Goal: Task Accomplishment & Management: Use online tool/utility

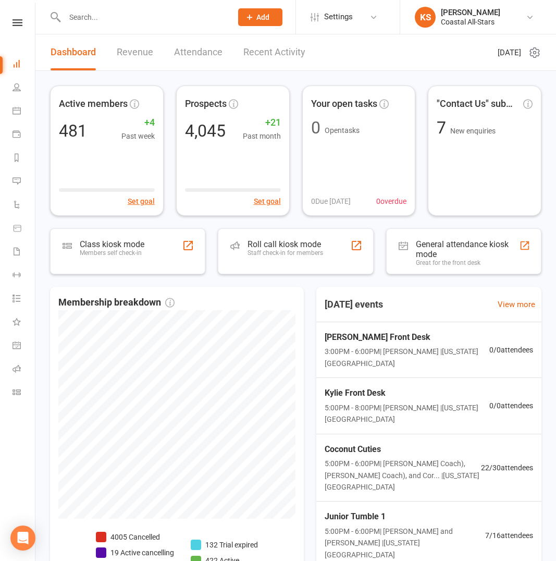
click at [101, 28] on div at bounding box center [137, 17] width 175 height 34
click at [98, 19] on input "text" at bounding box center [143, 17] width 163 height 15
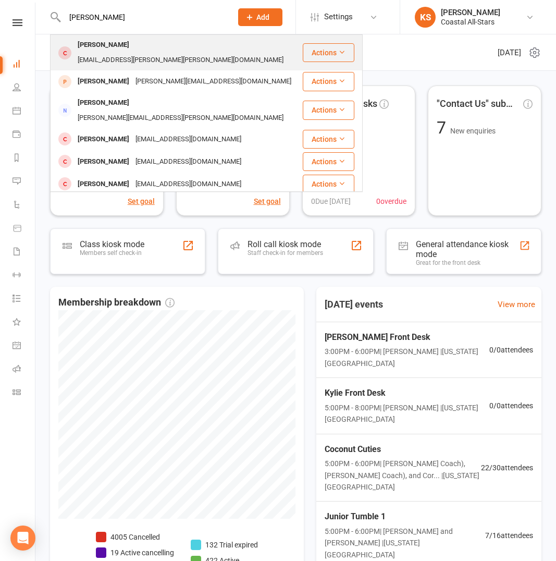
type input "[PERSON_NAME]"
click at [140, 53] on div "[EMAIL_ADDRESS][PERSON_NAME][PERSON_NAME][DOMAIN_NAME]" at bounding box center [181, 60] width 212 height 15
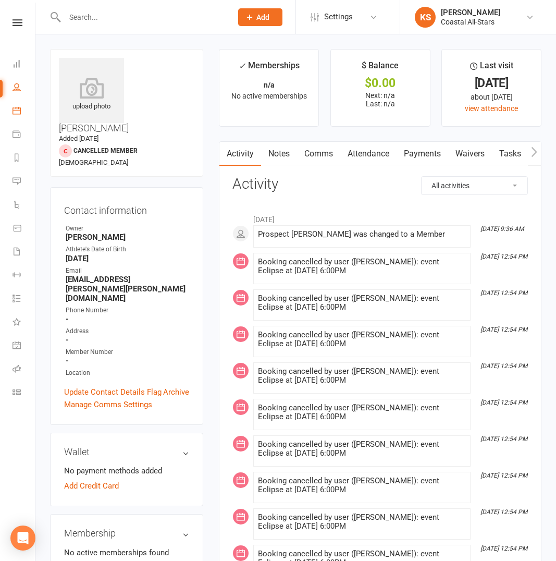
click at [21, 107] on link "Calendar" at bounding box center [24, 111] width 23 height 23
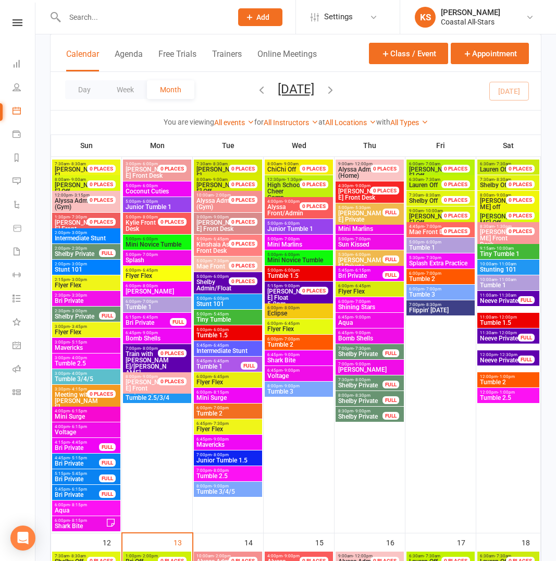
scroll to position [489, 0]
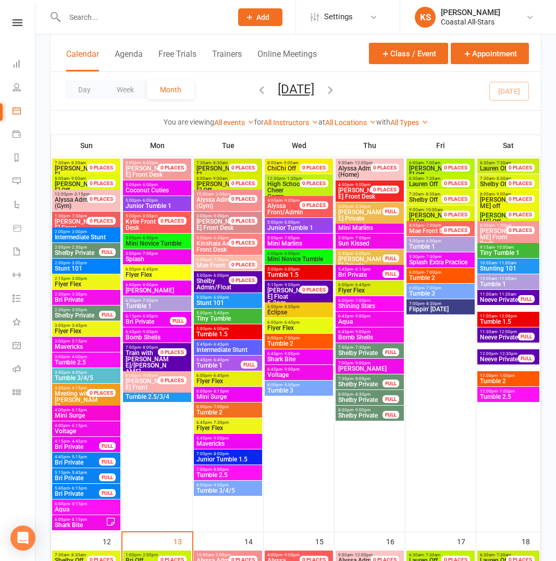
click at [289, 311] on span "Eclipse" at bounding box center [299, 312] width 64 height 6
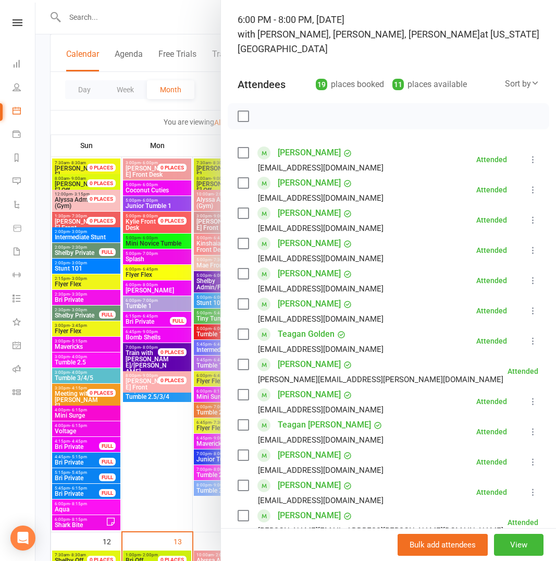
scroll to position [0, 0]
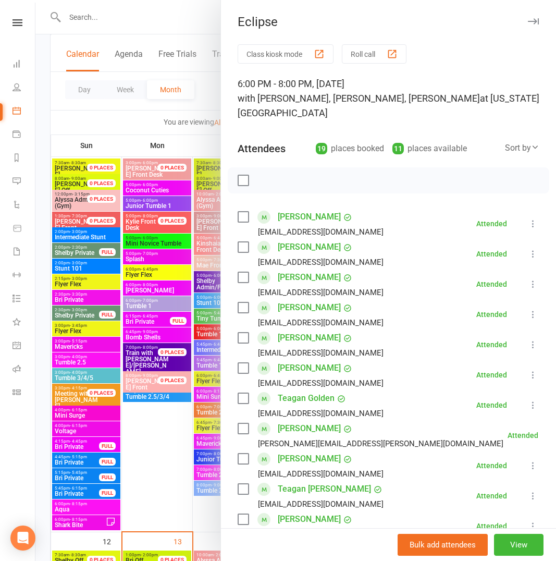
click at [505, 141] on div "Sort by" at bounding box center [522, 148] width 34 height 14
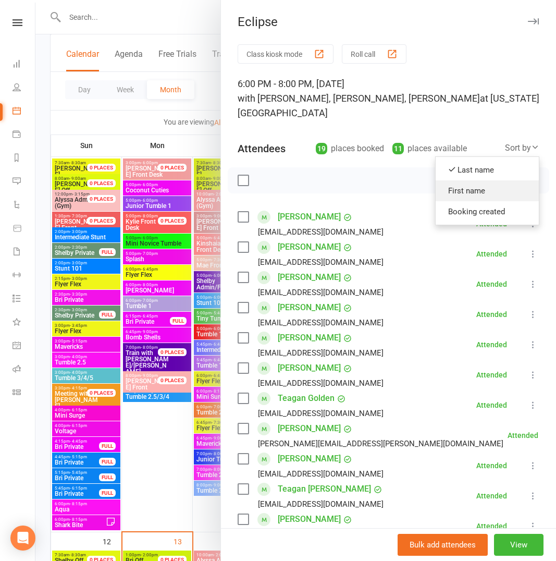
click at [477, 181] on link "First name" at bounding box center [487, 190] width 103 height 21
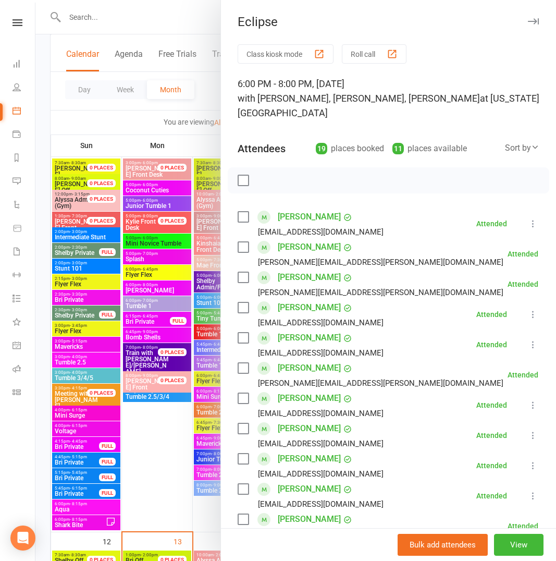
click at [296, 360] on link "[PERSON_NAME]" at bounding box center [309, 368] width 63 height 17
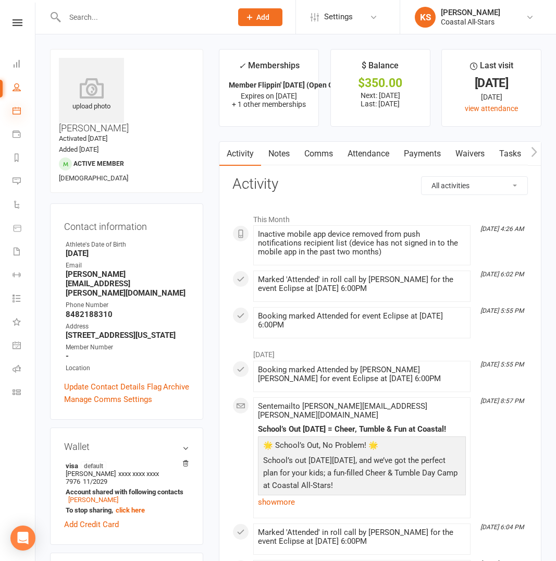
click at [14, 110] on icon at bounding box center [17, 110] width 8 height 8
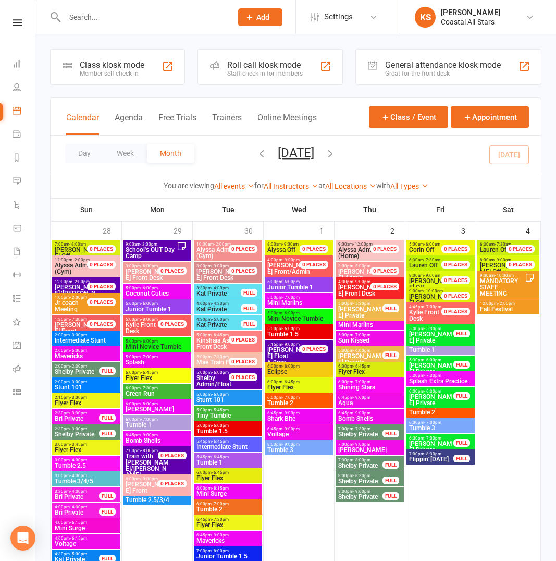
click at [302, 371] on span "Eclipse" at bounding box center [299, 372] width 64 height 6
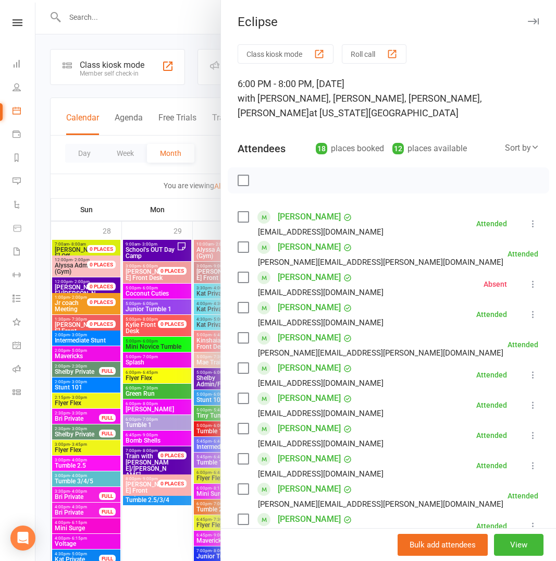
click at [295, 396] on link "[PERSON_NAME]" at bounding box center [309, 398] width 63 height 17
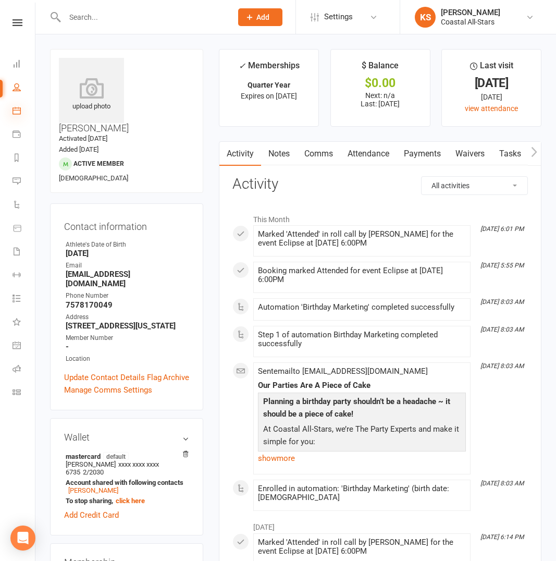
click at [16, 106] on icon at bounding box center [17, 110] width 8 height 8
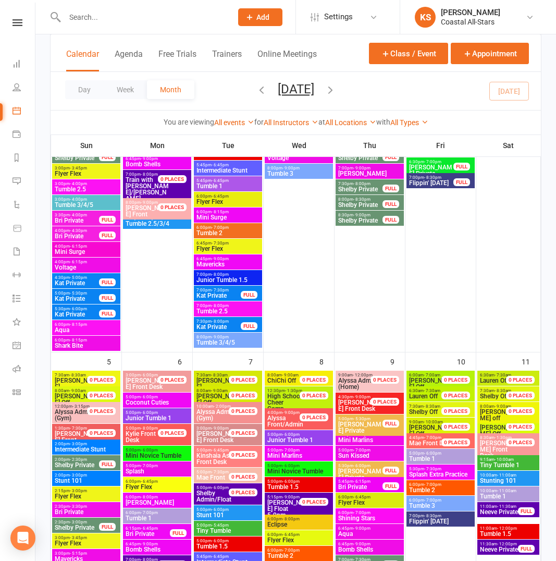
scroll to position [92, 0]
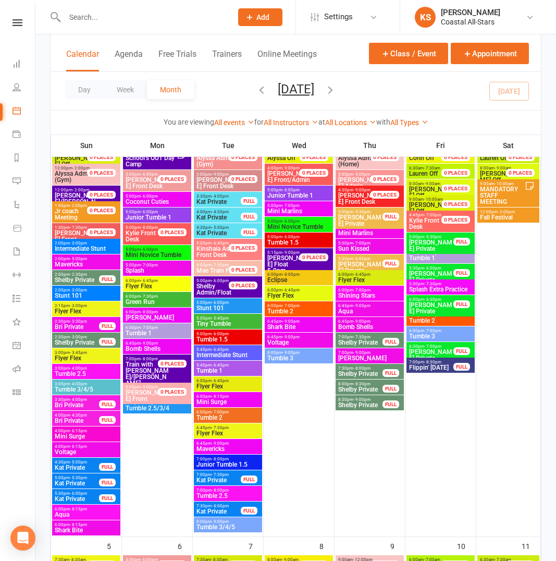
click at [295, 282] on span "Eclipse" at bounding box center [299, 280] width 64 height 6
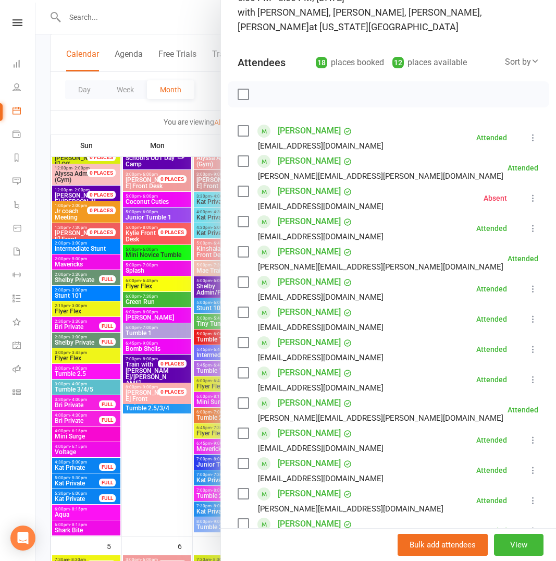
scroll to position [117, 0]
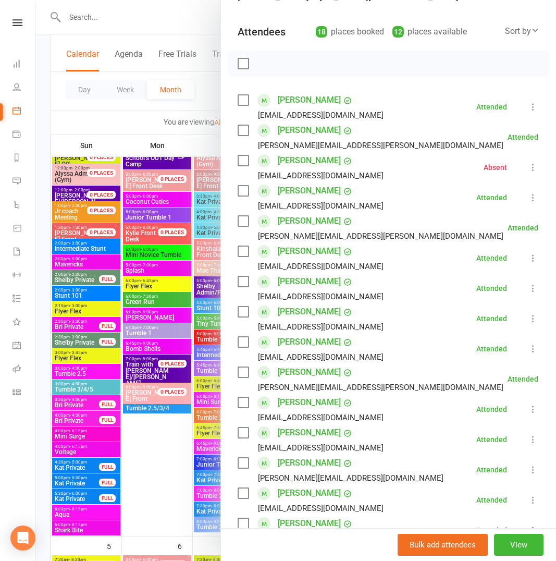
click at [295, 434] on link "[PERSON_NAME]" at bounding box center [309, 432] width 63 height 17
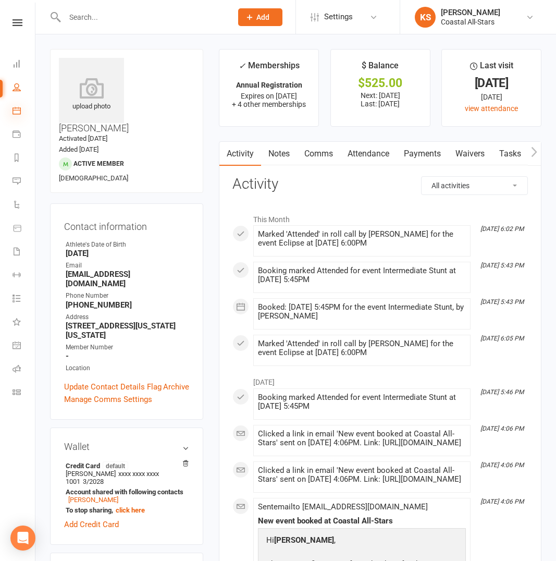
click at [10, 112] on li "Calendar" at bounding box center [17, 111] width 35 height 23
click at [15, 113] on icon at bounding box center [17, 110] width 8 height 8
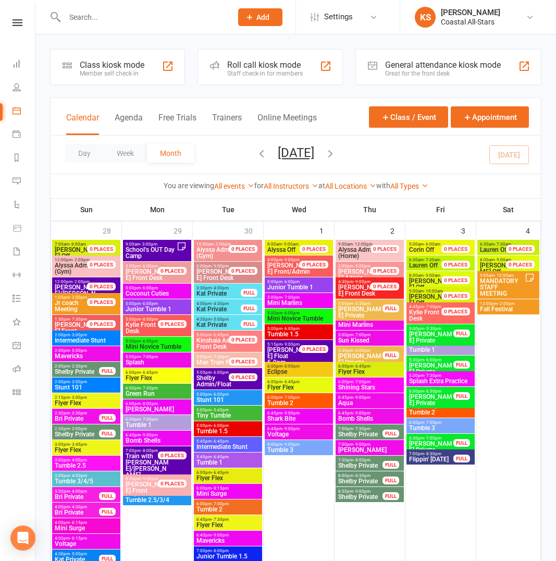
click at [303, 369] on span "Eclipse" at bounding box center [299, 372] width 64 height 6
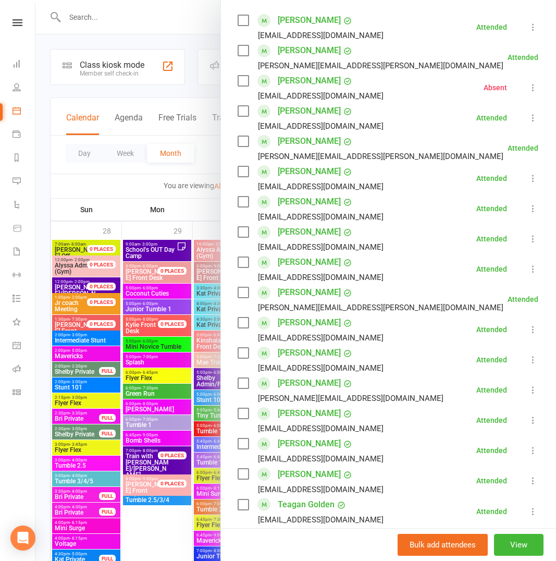
scroll to position [200, 0]
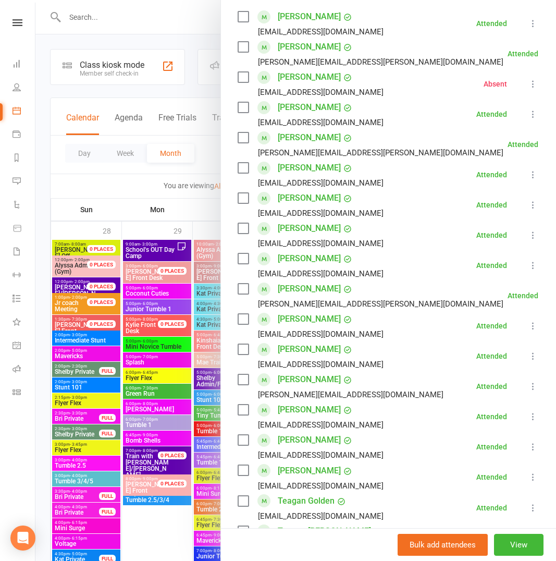
click at [311, 409] on link "[PERSON_NAME]" at bounding box center [309, 410] width 63 height 17
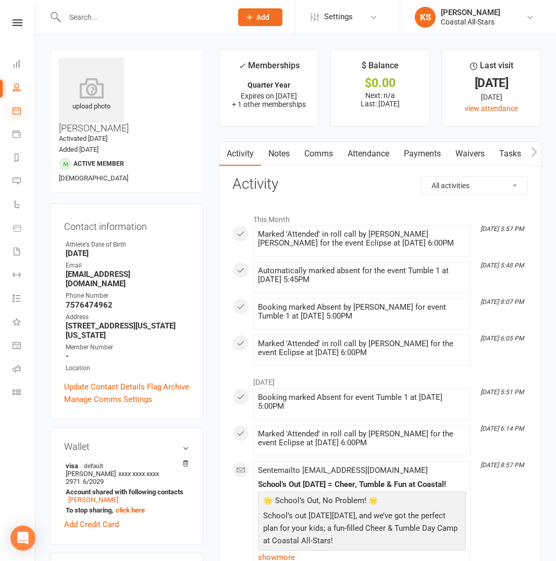
click at [16, 113] on icon at bounding box center [17, 110] width 8 height 8
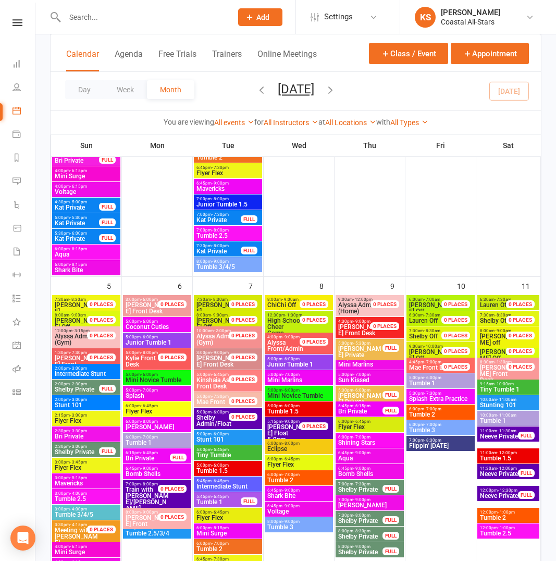
scroll to position [585, 0]
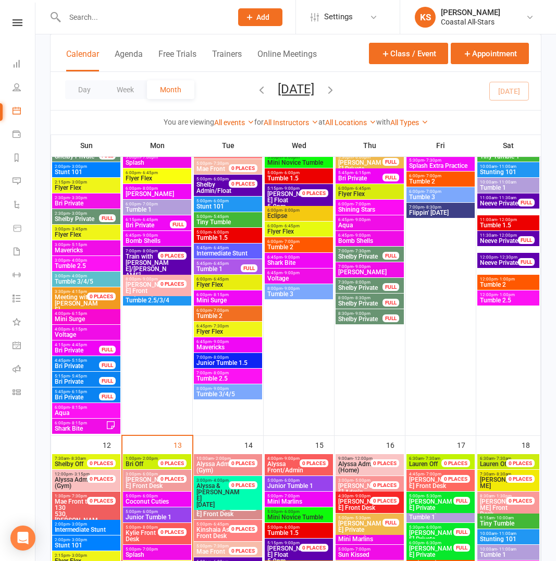
click at [308, 213] on span "Eclipse" at bounding box center [299, 216] width 64 height 6
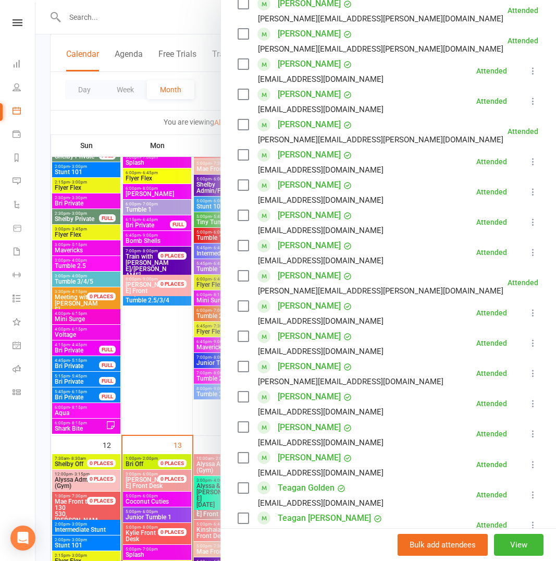
scroll to position [285, 0]
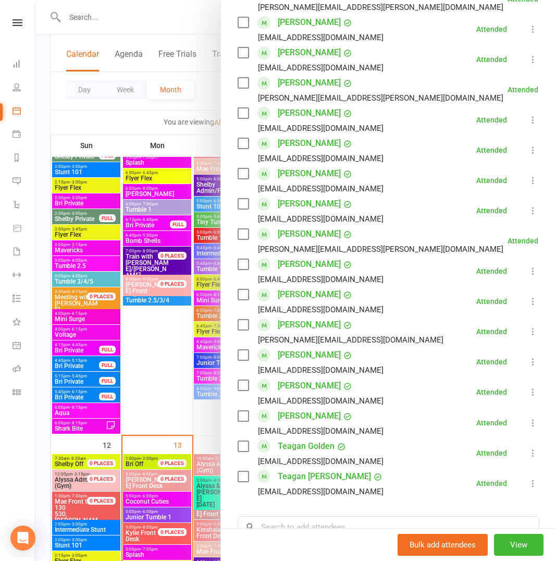
click at [299, 408] on link "[PERSON_NAME]" at bounding box center [309, 416] width 63 height 17
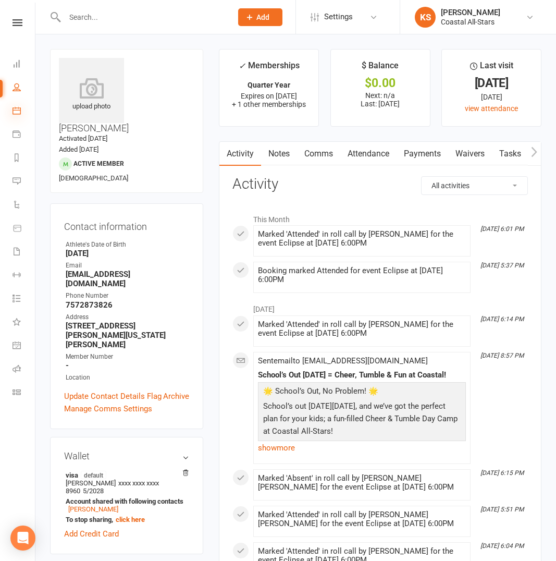
click at [14, 108] on icon at bounding box center [17, 110] width 8 height 8
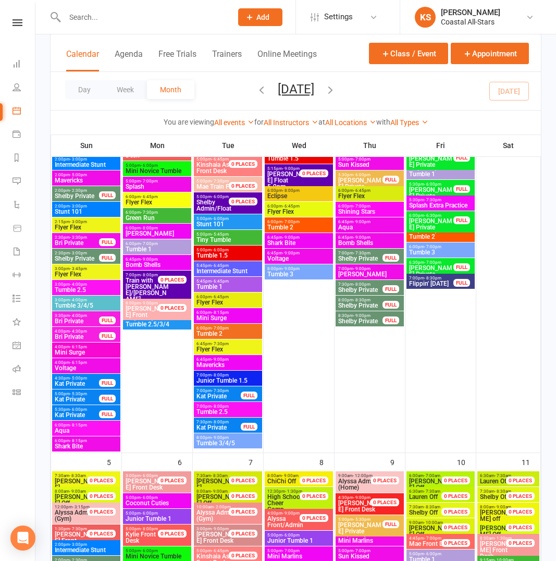
scroll to position [55, 0]
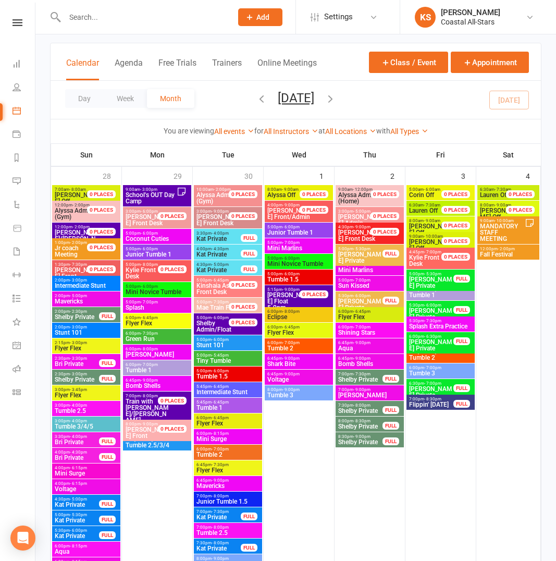
click at [297, 321] on div "6:00pm - 8:00pm Eclipse" at bounding box center [299, 314] width 68 height 15
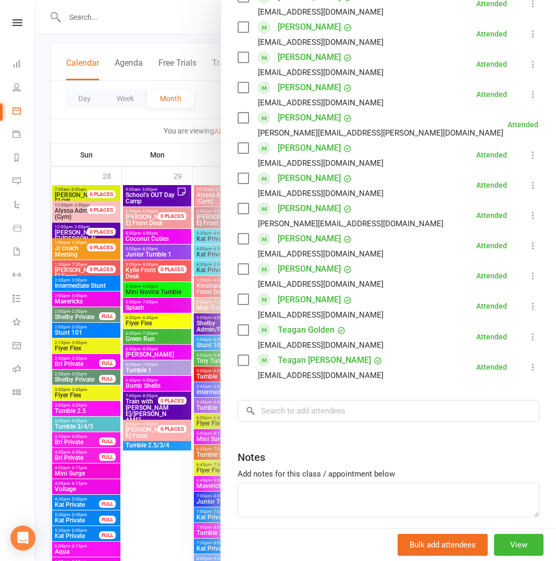
scroll to position [319, 0]
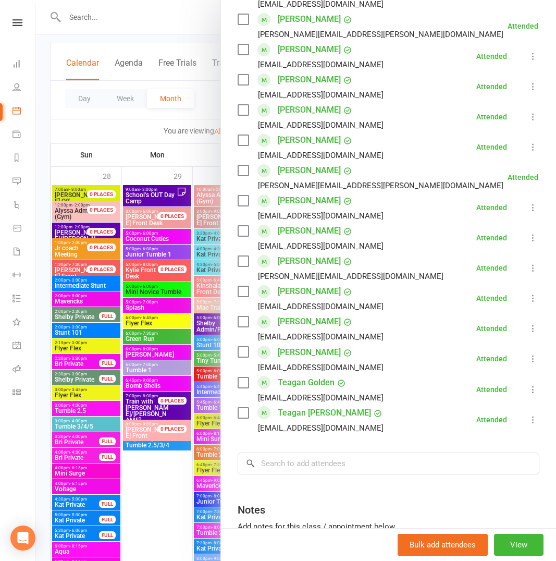
click at [203, 154] on div at bounding box center [295, 280] width 521 height 561
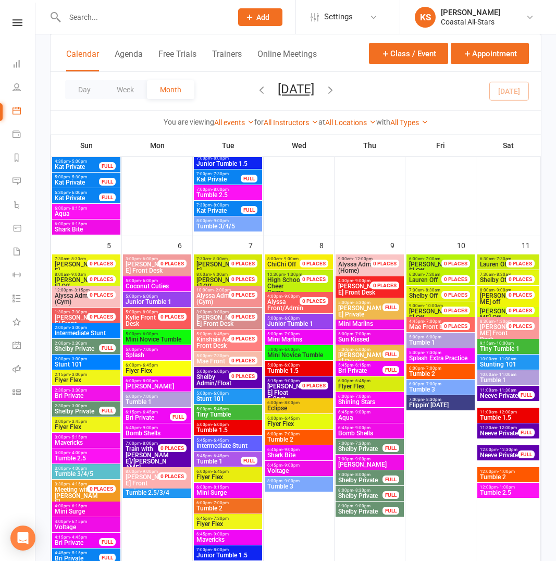
scroll to position [512, 0]
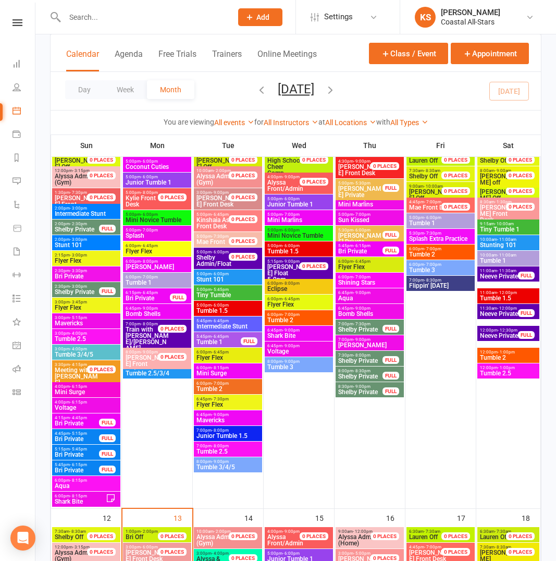
click at [290, 293] on div "6:00pm - 8:00pm Eclipse" at bounding box center [299, 286] width 68 height 15
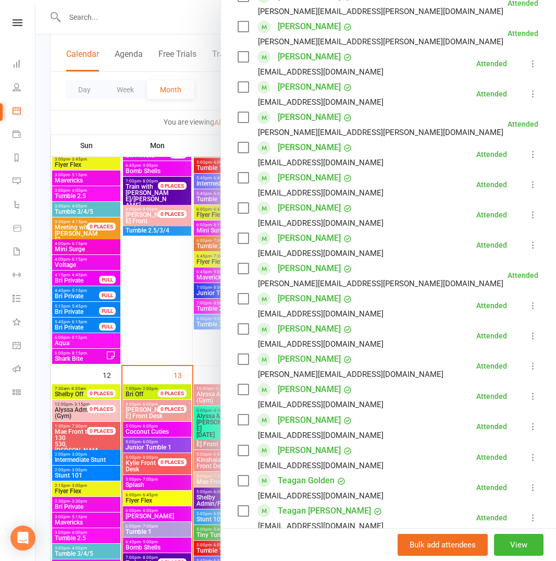
scroll to position [110, 0]
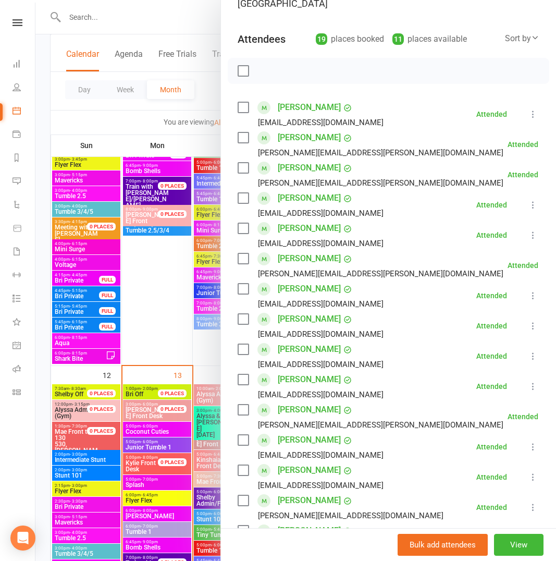
click at [305, 129] on link "[PERSON_NAME]" at bounding box center [309, 137] width 63 height 17
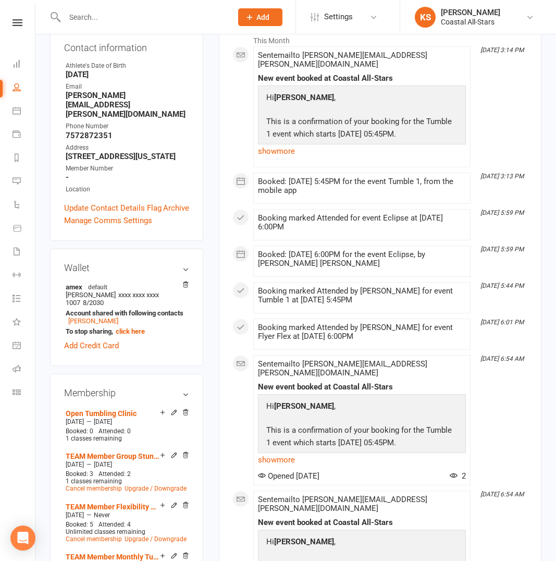
scroll to position [189, 0]
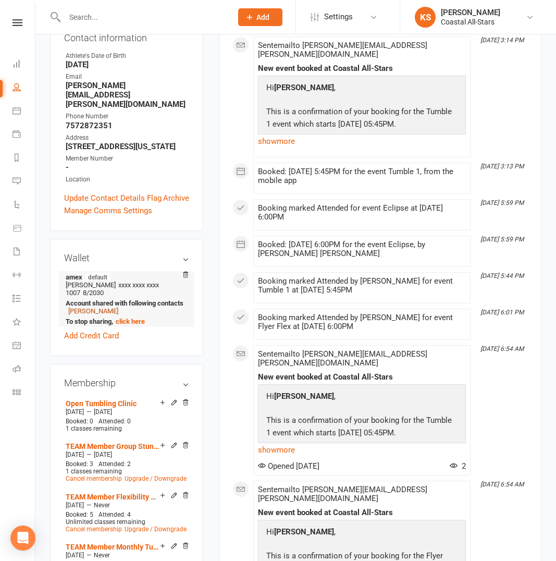
click at [109, 307] on link "[PERSON_NAME]" at bounding box center [93, 311] width 50 height 8
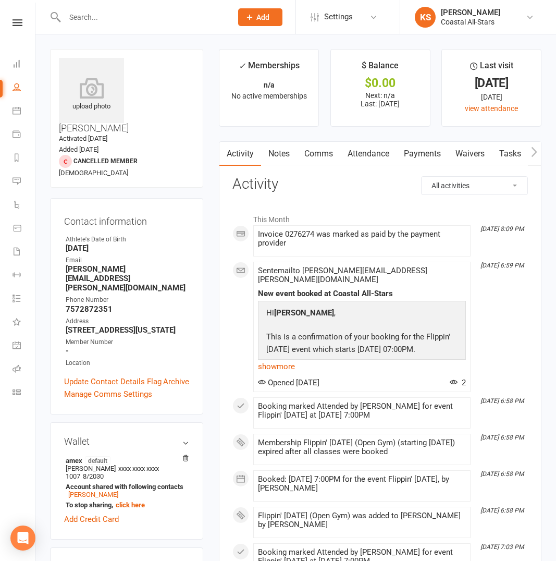
click at [145, 15] on input "text" at bounding box center [143, 17] width 163 height 15
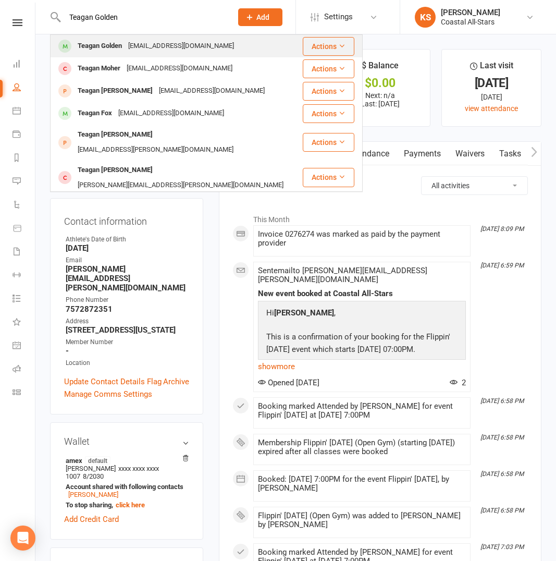
type input "Teagan Golden"
click at [159, 42] on div "[EMAIL_ADDRESS][DOMAIN_NAME]" at bounding box center [181, 46] width 112 height 15
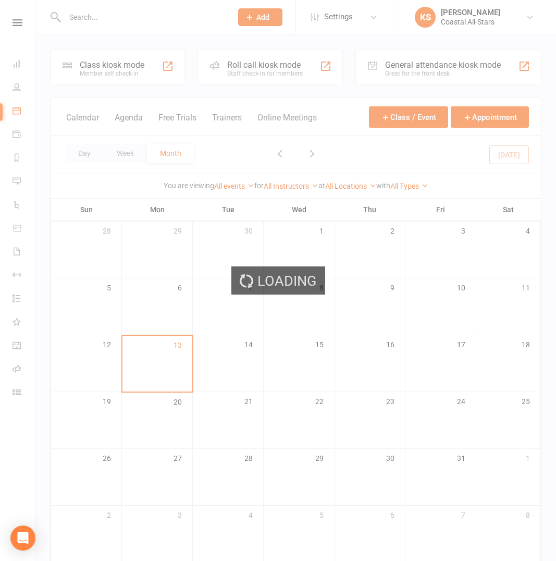
click at [106, 22] on ui-view "Prospect Member Non-attending contact Class / event Appointment Grading event T…" at bounding box center [278, 292] width 556 height 578
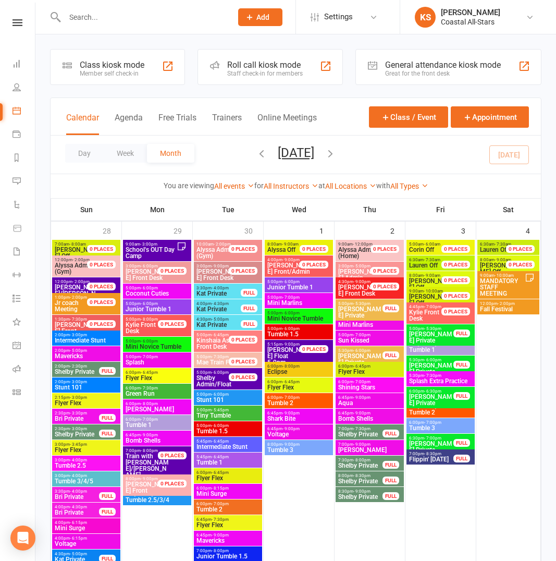
click at [100, 14] on input "text" at bounding box center [143, 17] width 163 height 15
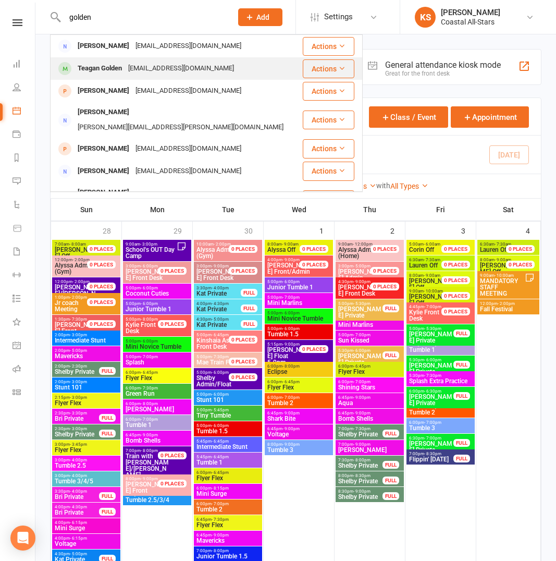
type input "golden"
click at [116, 64] on div "Teagan Golden" at bounding box center [100, 68] width 51 height 15
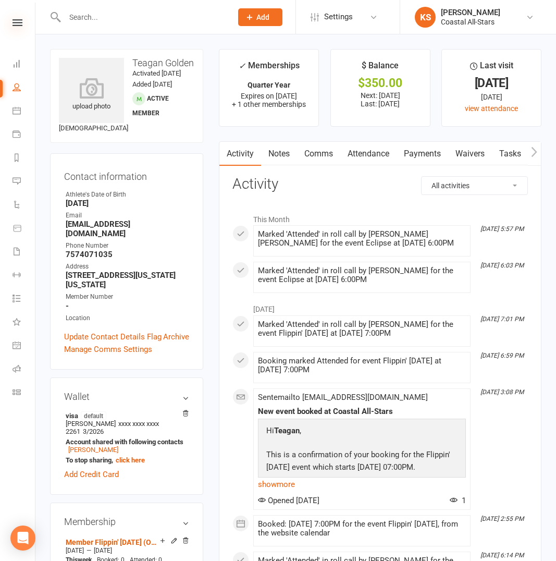
click at [15, 22] on icon at bounding box center [18, 22] width 10 height 7
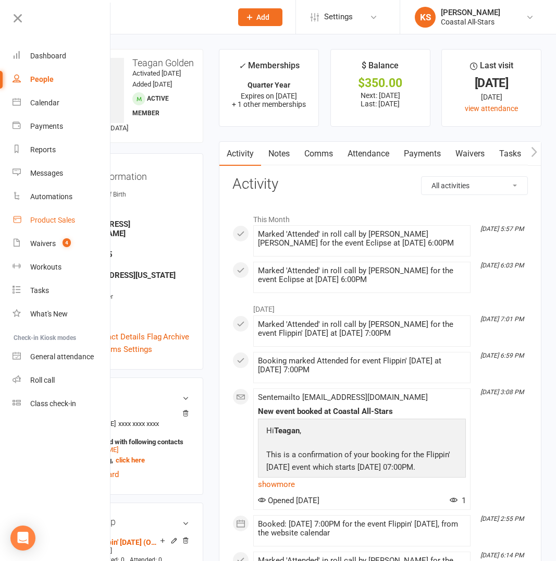
click at [51, 222] on div "Product Sales" at bounding box center [52, 220] width 45 height 8
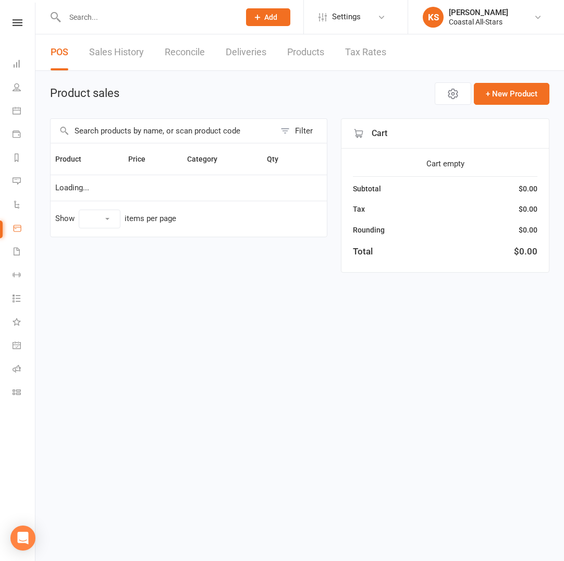
select select "100"
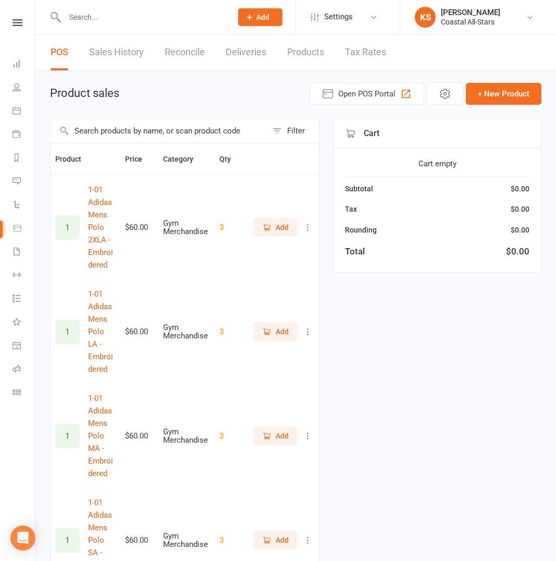
click at [176, 127] on input "text" at bounding box center [159, 131] width 217 height 24
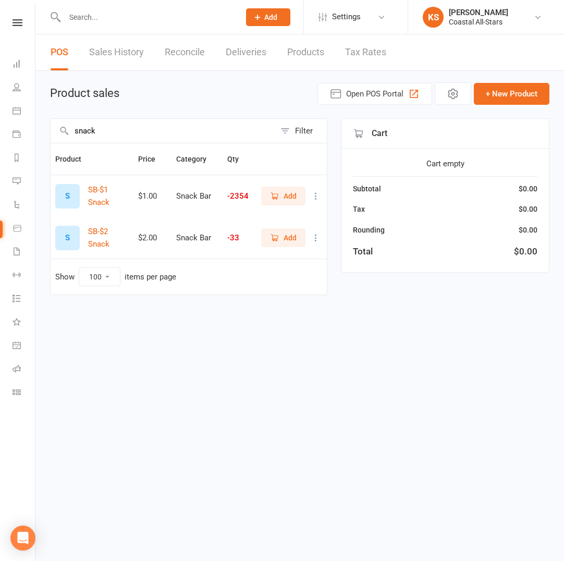
type input "snack"
click at [117, 51] on link "Sales History" at bounding box center [116, 52] width 55 height 36
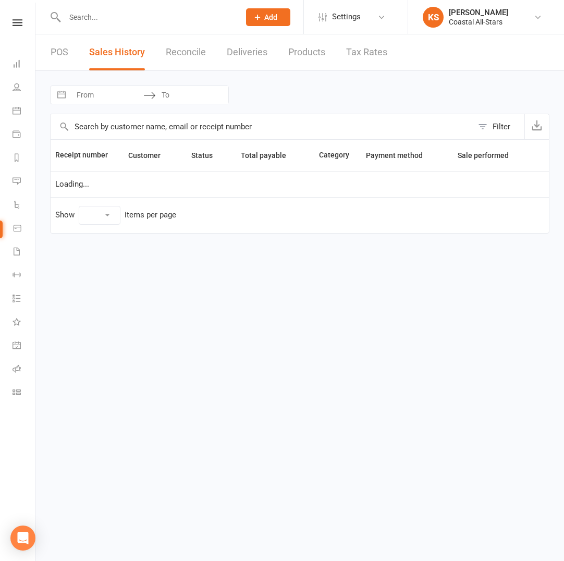
select select "100"
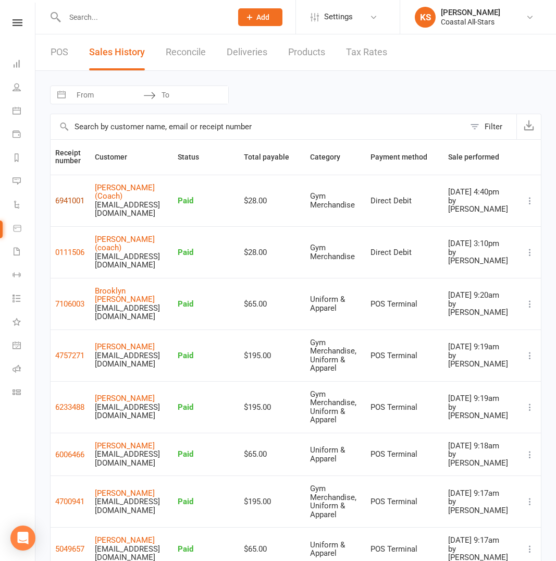
click at [83, 198] on button "6941001" at bounding box center [69, 201] width 29 height 13
click at [21, 21] on icon at bounding box center [18, 22] width 10 height 7
